Goal: Book appointment/travel/reservation

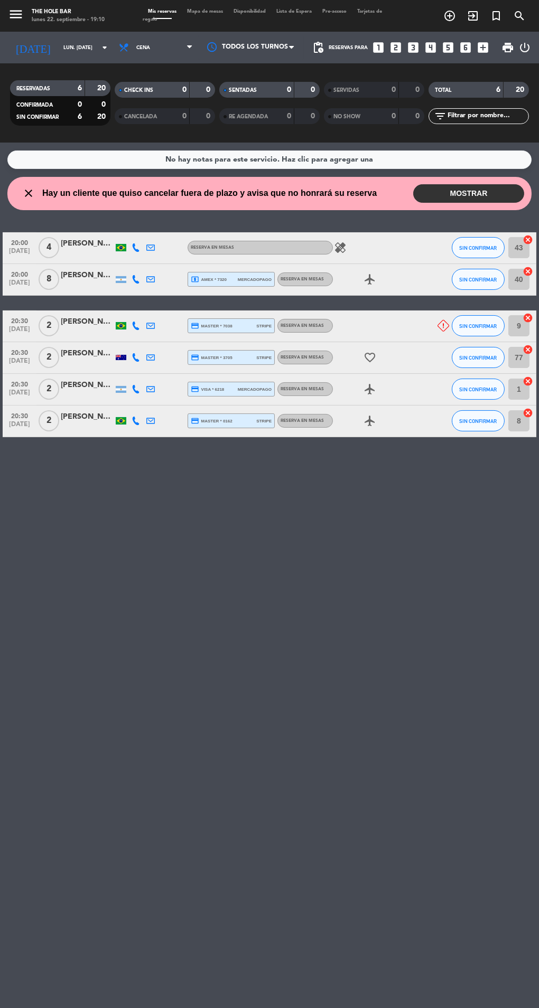
click at [424, 11] on div "add_circle_outline exit_to_app turned_in_not search" at bounding box center [471, 16] width 135 height 18
click at [450, 14] on icon "add_circle_outline" at bounding box center [449, 16] width 13 height 13
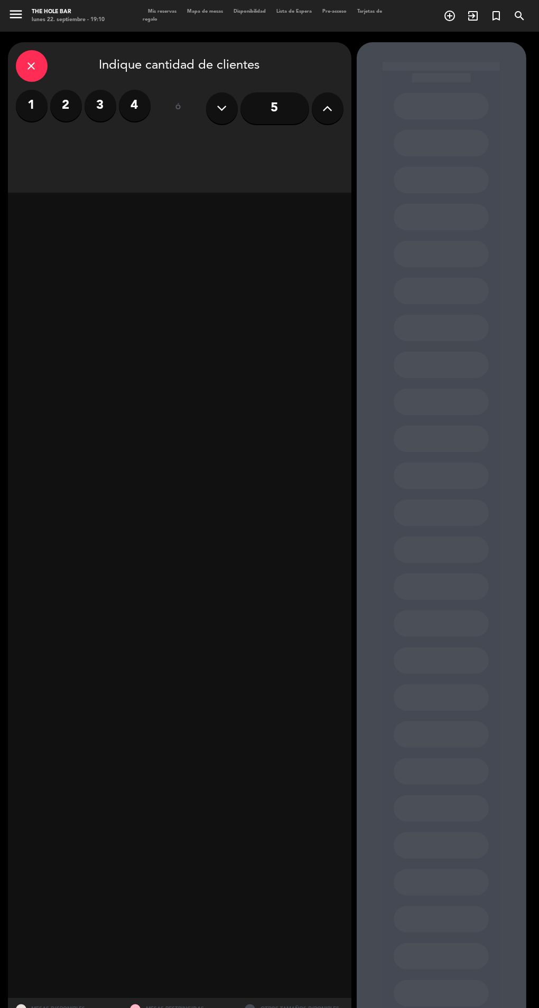
click at [96, 116] on label "3" at bounding box center [101, 106] width 32 height 32
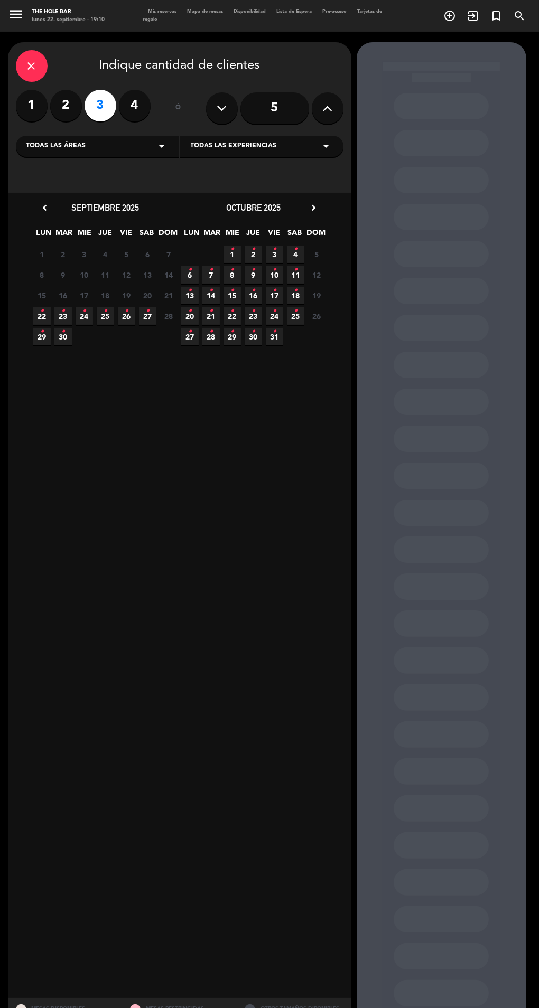
click at [38, 315] on span "22 •" at bounding box center [41, 315] width 17 height 17
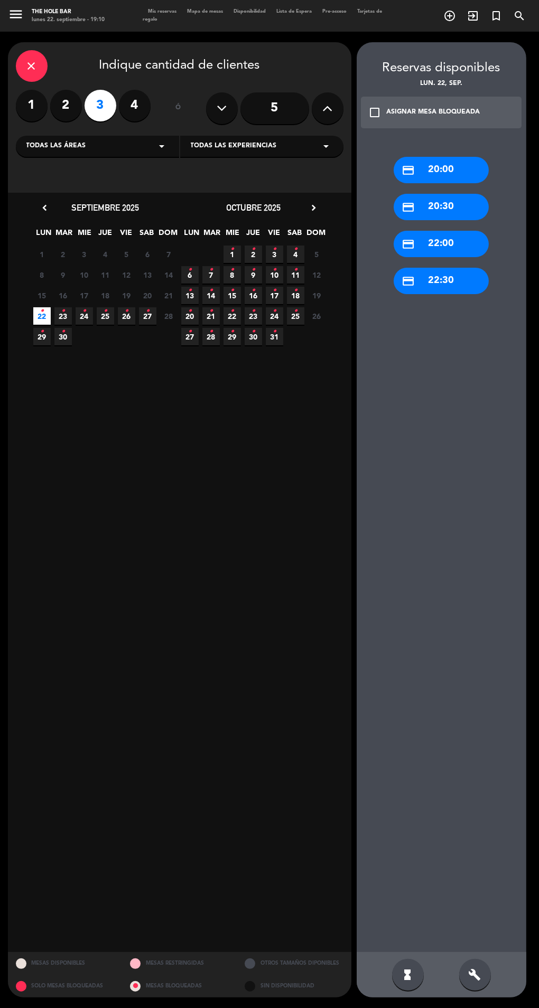
click at [427, 240] on div "credit_card 22:00" at bounding box center [441, 244] width 95 height 26
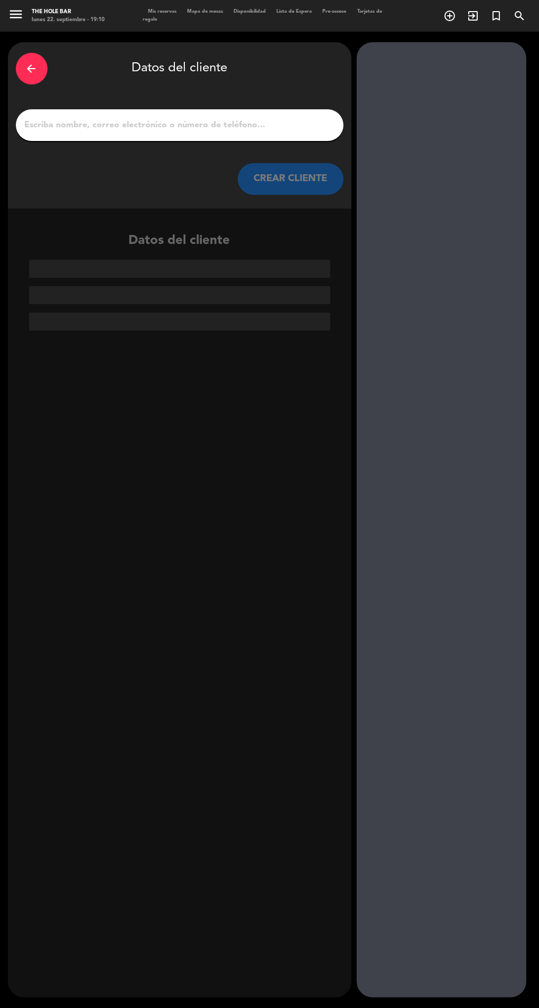
click at [70, 127] on input "1" at bounding box center [180, 125] width 312 height 15
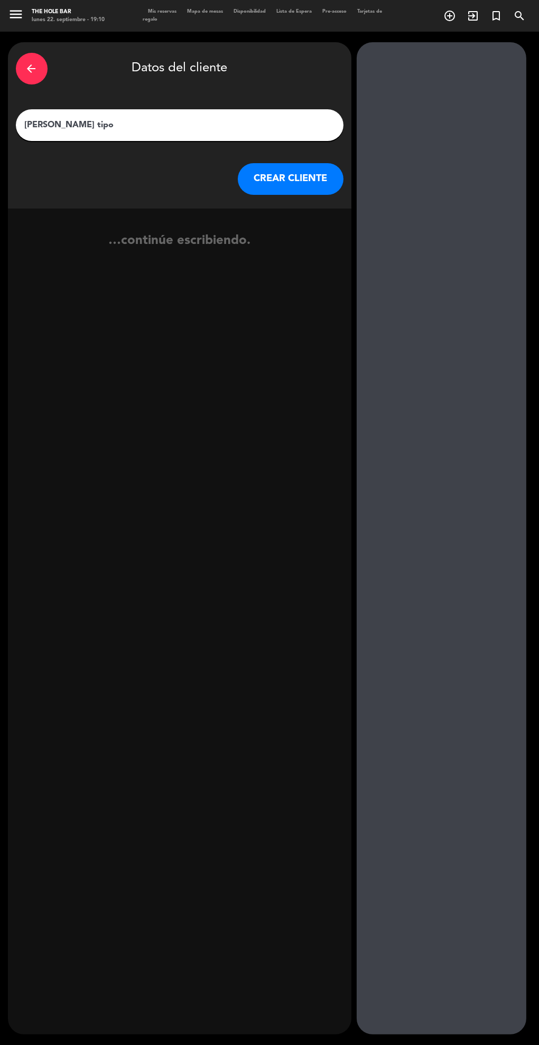
type input "[PERSON_NAME] tipo 2"
click at [277, 179] on button "CREAR CLIENTE" at bounding box center [291, 179] width 106 height 32
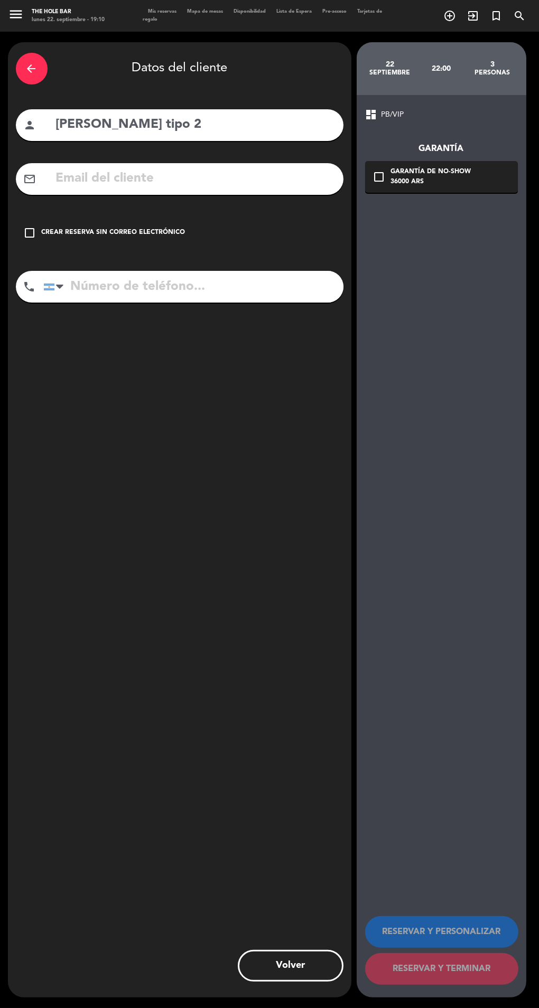
click at [59, 244] on div "check_box_outline_blank Crear reserva sin correo electrónico" at bounding box center [180, 233] width 328 height 32
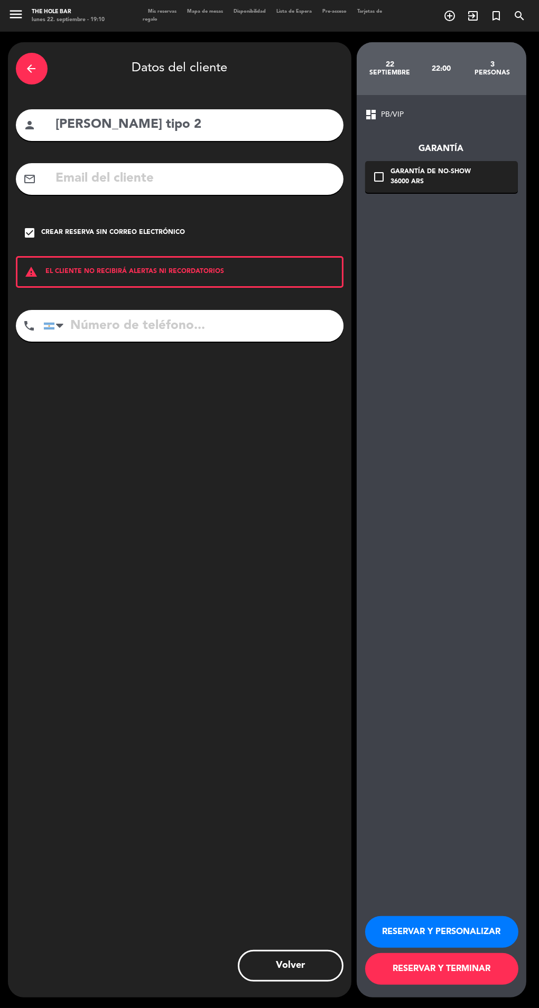
click at [412, 985] on button "RESERVAR Y TERMINAR" at bounding box center [441, 969] width 153 height 32
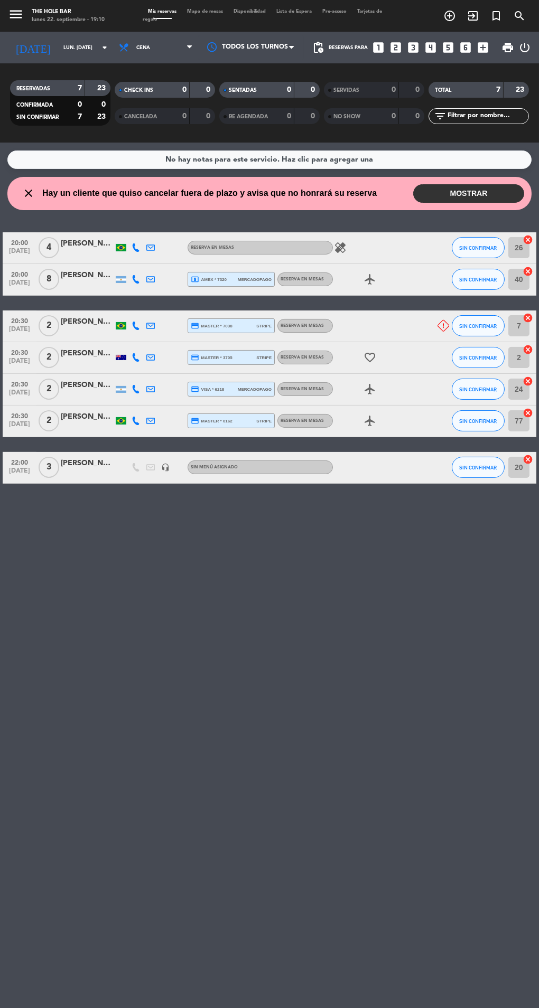
click at [507, 47] on span "print" at bounding box center [507, 47] width 13 height 13
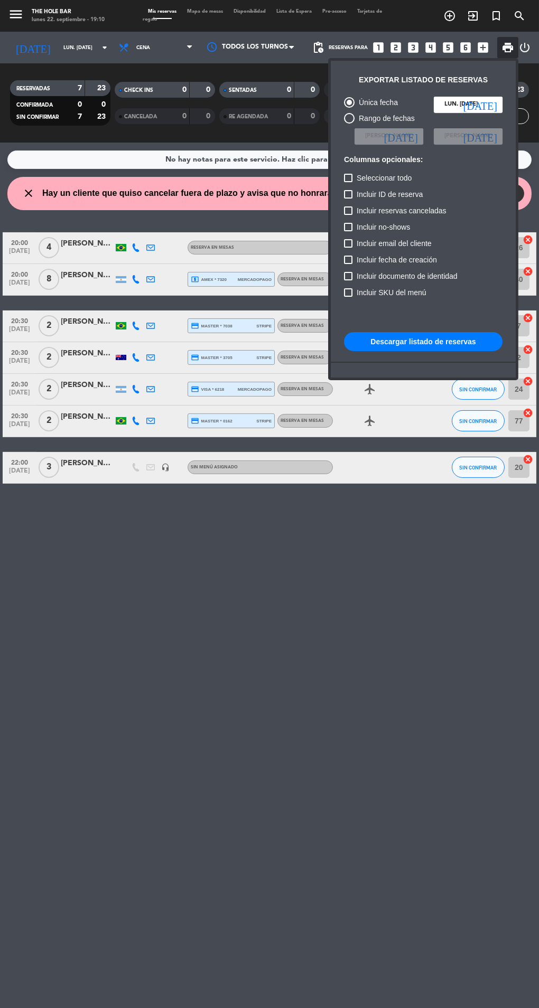
click at [417, 344] on button "Descargar listado de reservas" at bounding box center [423, 341] width 158 height 19
